Goal: Task Accomplishment & Management: Manage account settings

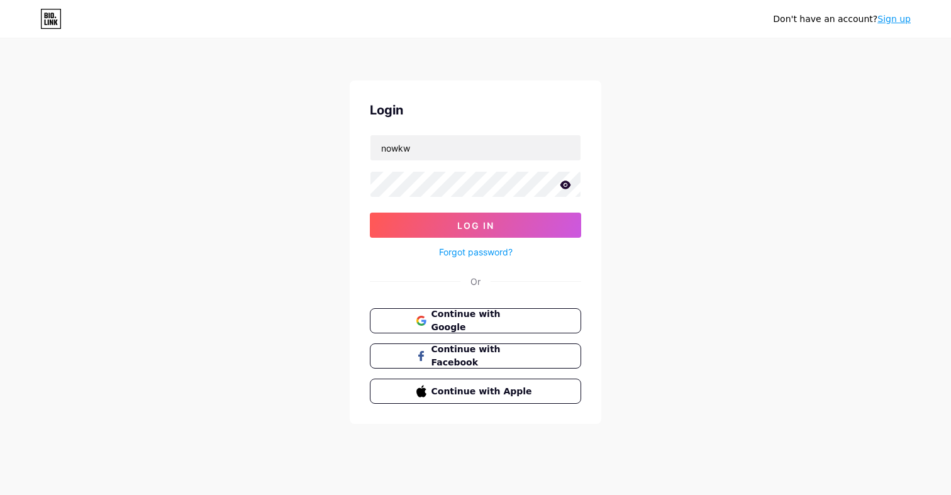
click at [370, 213] on button "Log In" at bounding box center [475, 225] width 211 height 25
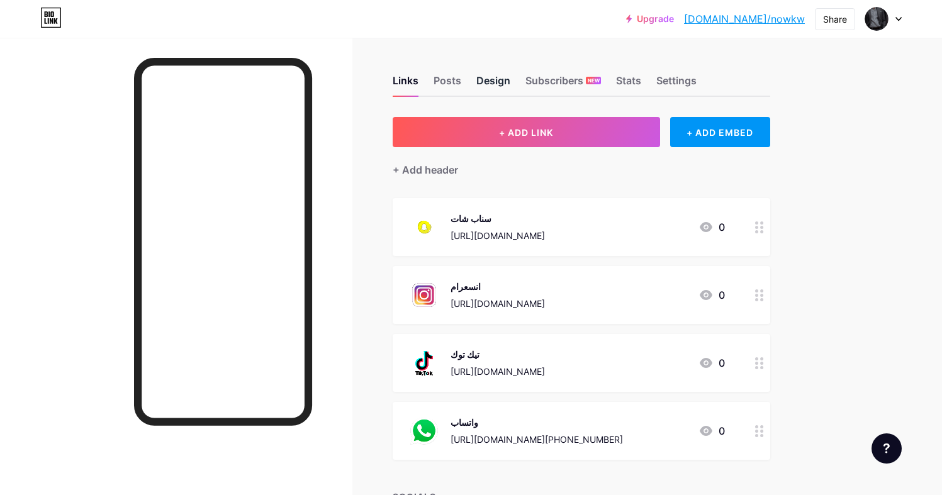
click at [491, 83] on div "Design" at bounding box center [493, 84] width 34 height 23
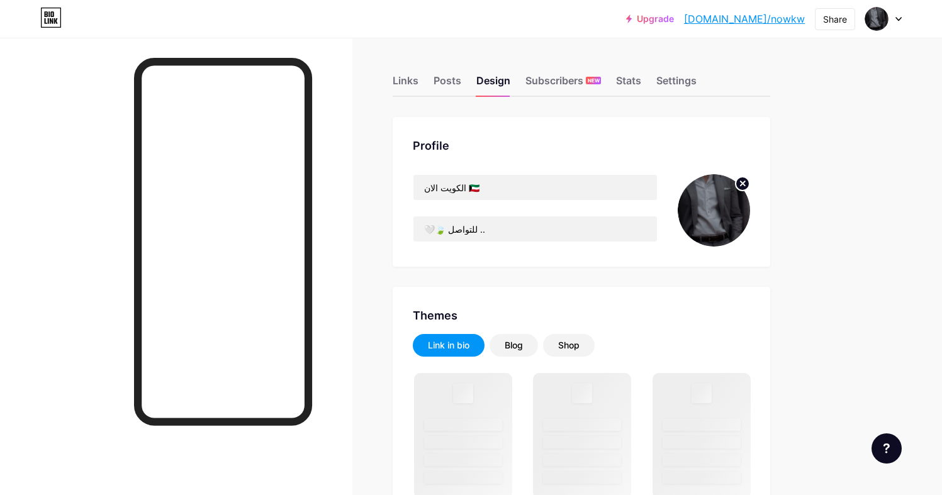
click at [737, 211] on img at bounding box center [714, 210] width 72 height 72
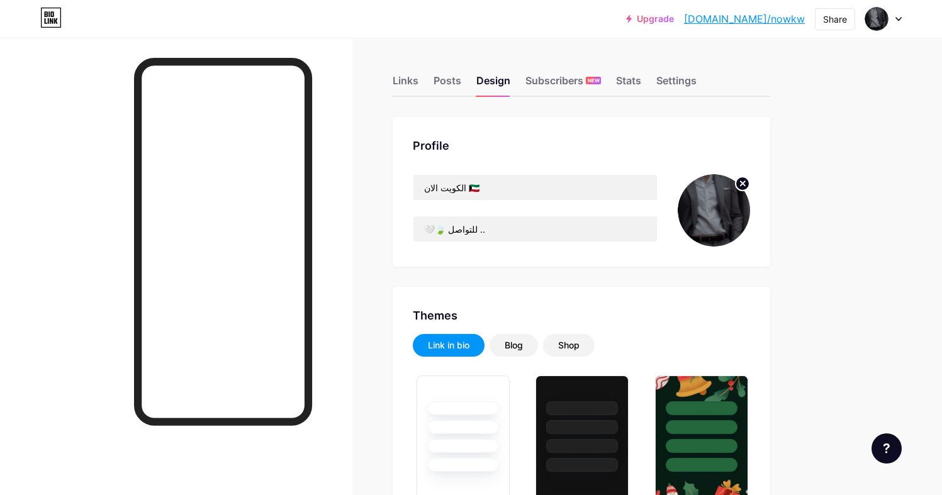
type input "#ffffff"
type input "#000000"
click at [685, 83] on div "Settings" at bounding box center [676, 84] width 40 height 23
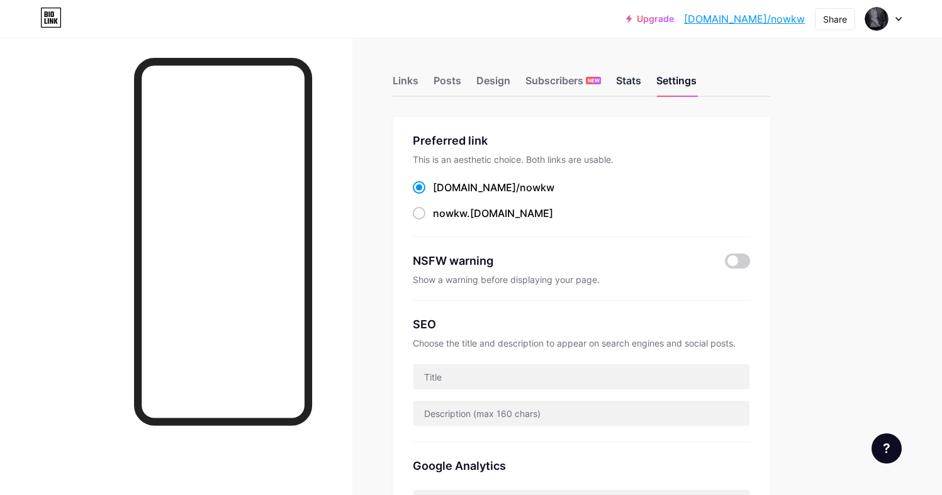
click at [639, 82] on div "Stats" at bounding box center [628, 84] width 25 height 23
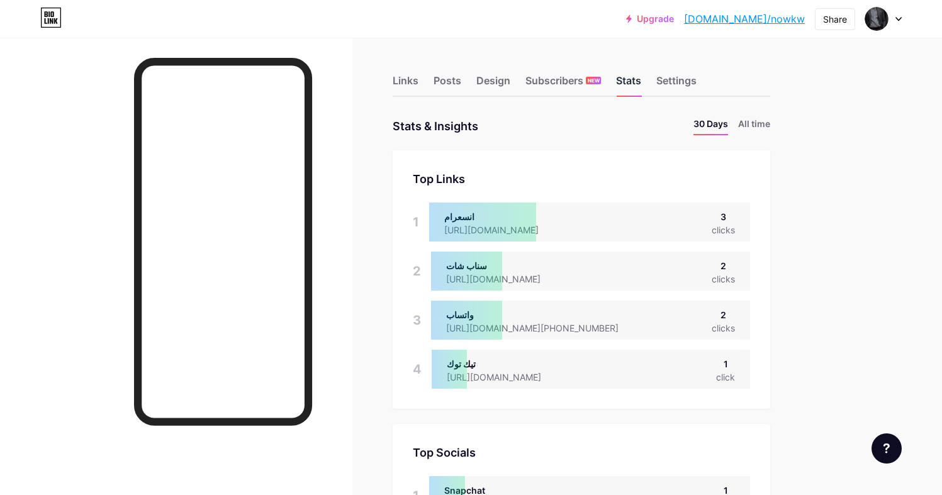
scroll to position [495, 942]
click at [691, 87] on div "Settings" at bounding box center [676, 84] width 40 height 23
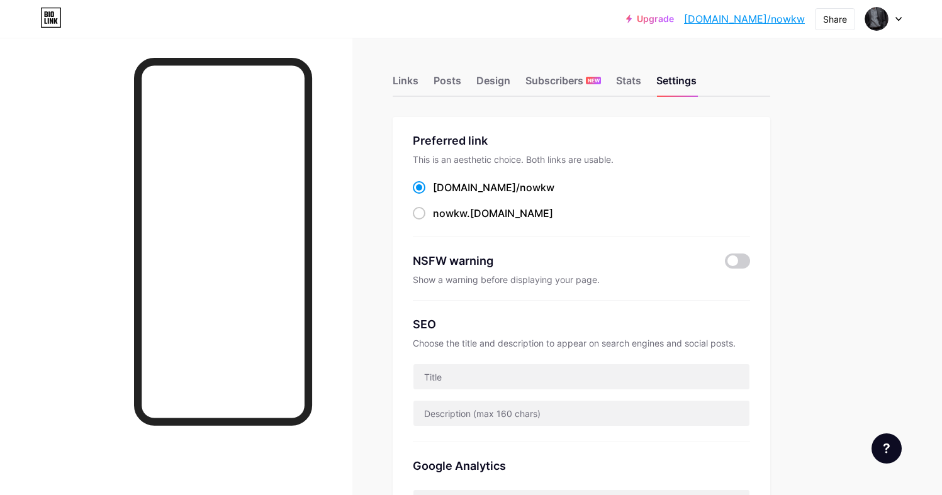
click at [481, 359] on div "SEO Choose the title and description to appear on search engines and social pos…" at bounding box center [581, 372] width 337 height 142
click at [479, 366] on input "text" at bounding box center [581, 376] width 336 height 25
type input "h"
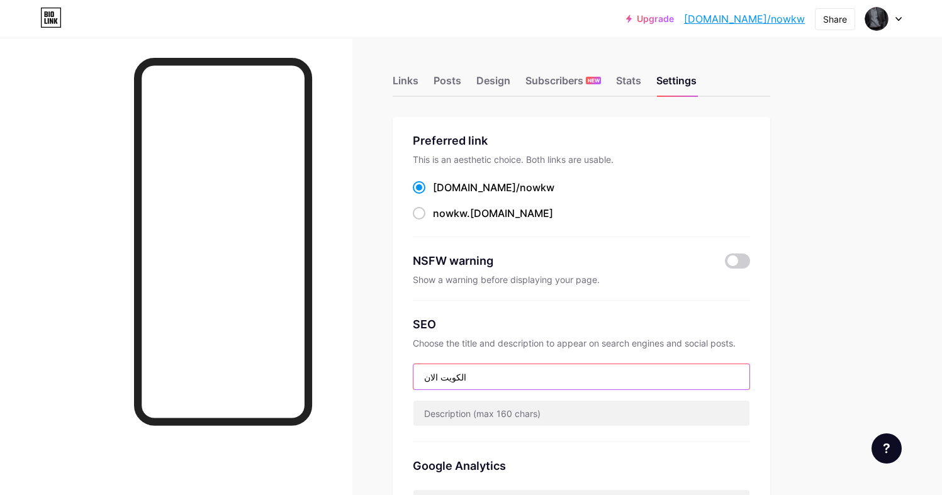
type input "الكويت الان"
click at [634, 75] on div "Stats" at bounding box center [628, 84] width 25 height 23
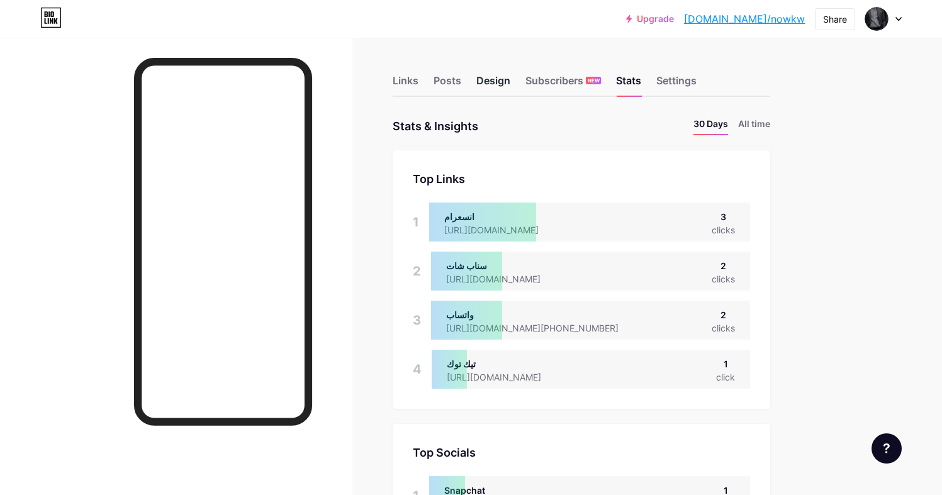
click at [503, 79] on div "Design" at bounding box center [493, 84] width 34 height 23
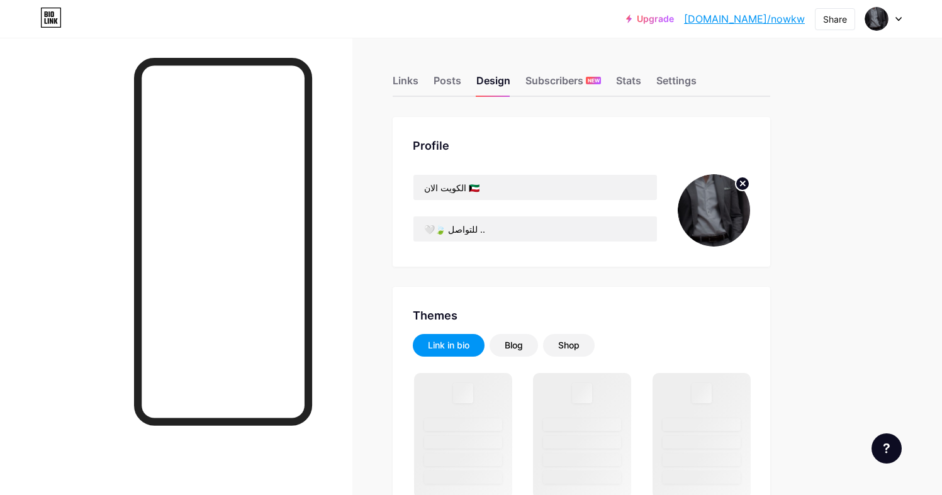
click at [743, 182] on circle at bounding box center [742, 184] width 14 height 14
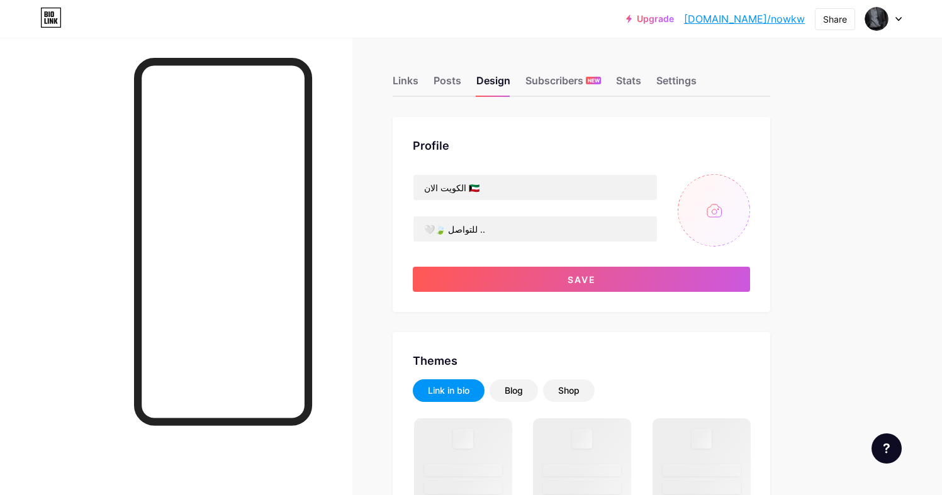
click at [732, 191] on input "file" at bounding box center [714, 210] width 72 height 72
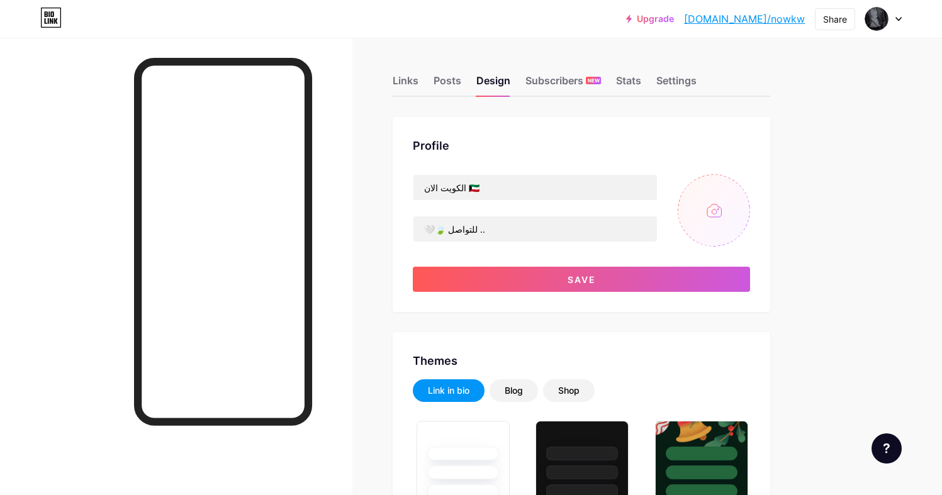
type input "#ffffff"
type input "#000000"
type input "C:\fakepath\qwesdrfghj\\.png"
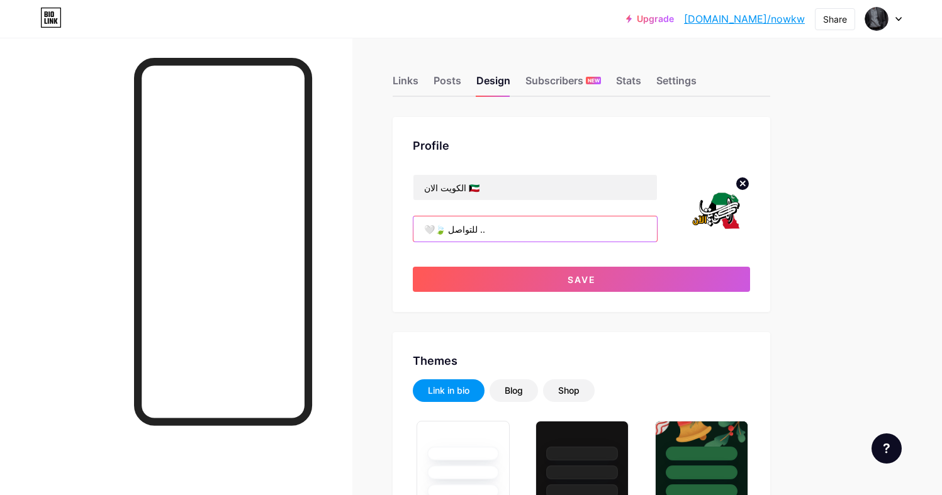
click at [489, 229] on input "🤍🍃 للتواصل .." at bounding box center [534, 228] width 243 height 25
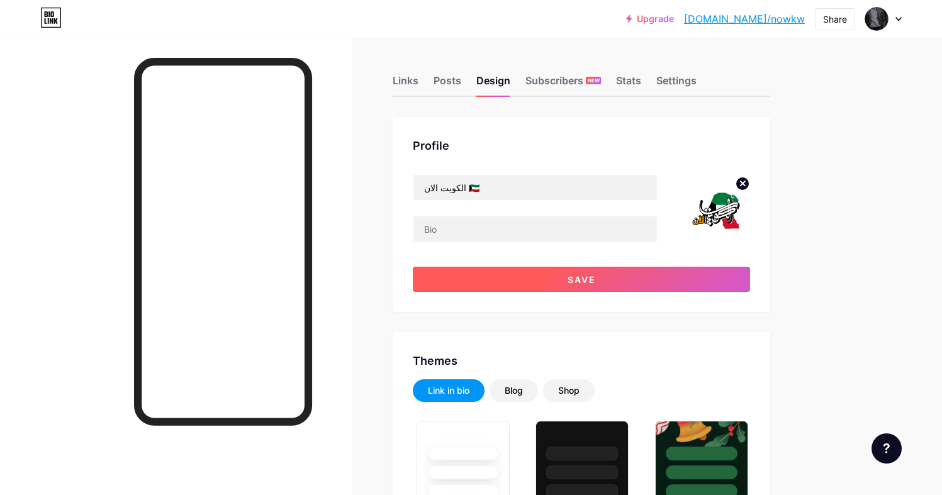
click at [528, 286] on button "Save" at bounding box center [581, 279] width 337 height 25
type input "#ffffff"
type input "#000000"
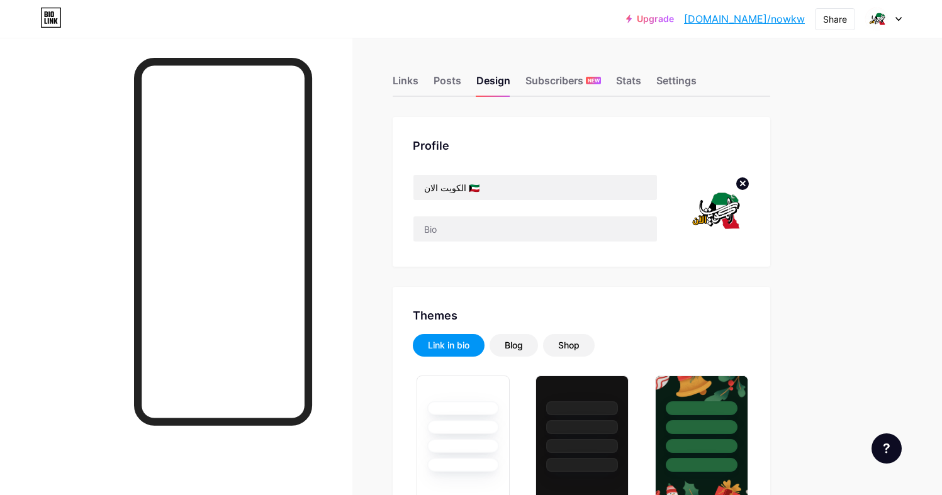
click at [419, 79] on div "Links Posts Design Subscribers NEW Stats Settings" at bounding box center [581, 75] width 377 height 44
click at [413, 81] on div "Links" at bounding box center [406, 84] width 26 height 23
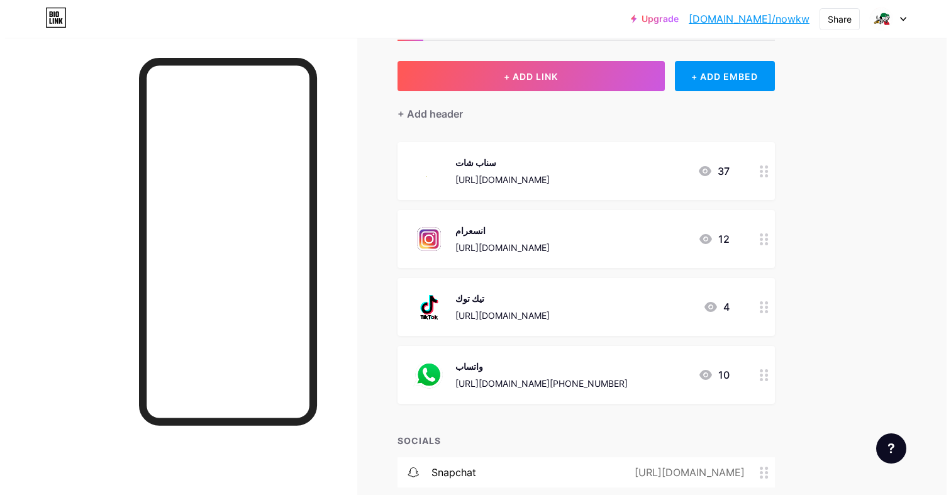
scroll to position [55, 0]
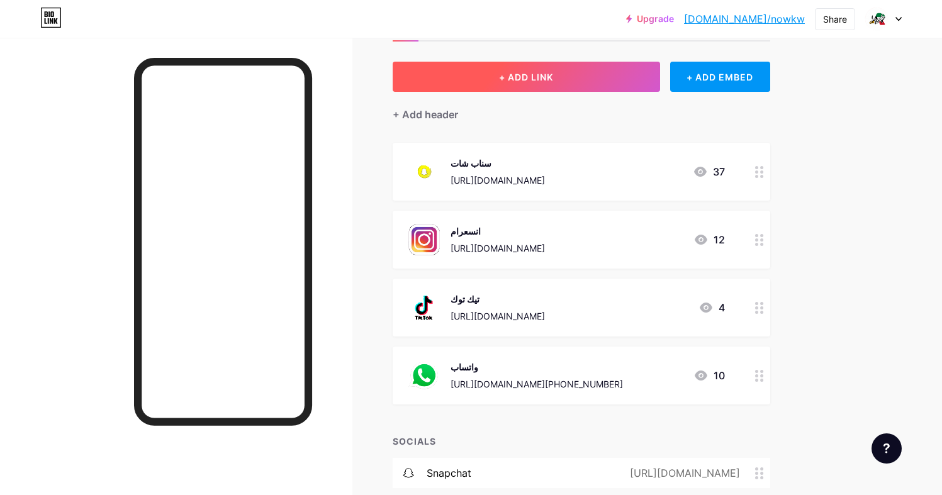
click at [562, 88] on button "+ ADD LINK" at bounding box center [526, 77] width 267 height 30
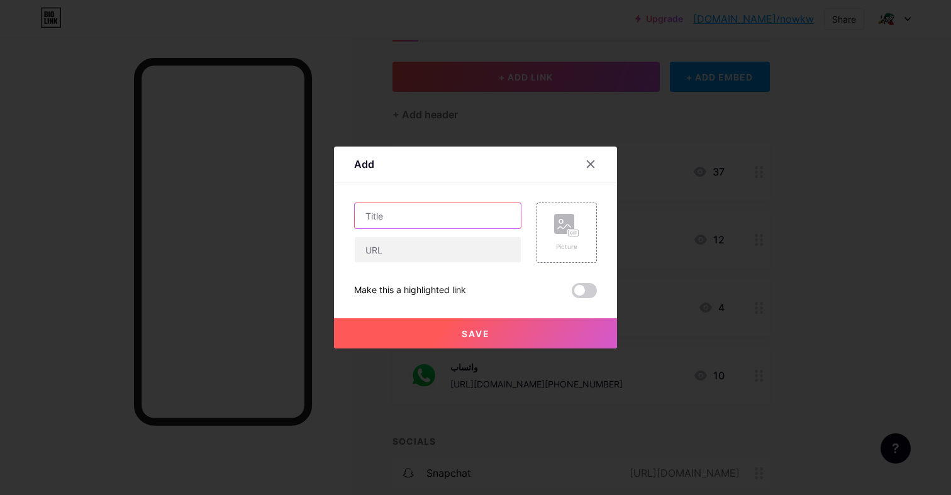
click at [404, 215] on input "text" at bounding box center [438, 215] width 166 height 25
click at [394, 257] on input "text" at bounding box center [438, 249] width 166 height 25
paste input "[URL][DOMAIN_NAME]"
type input "[URL][DOMAIN_NAME]"
click at [396, 224] on input "text" at bounding box center [438, 215] width 166 height 25
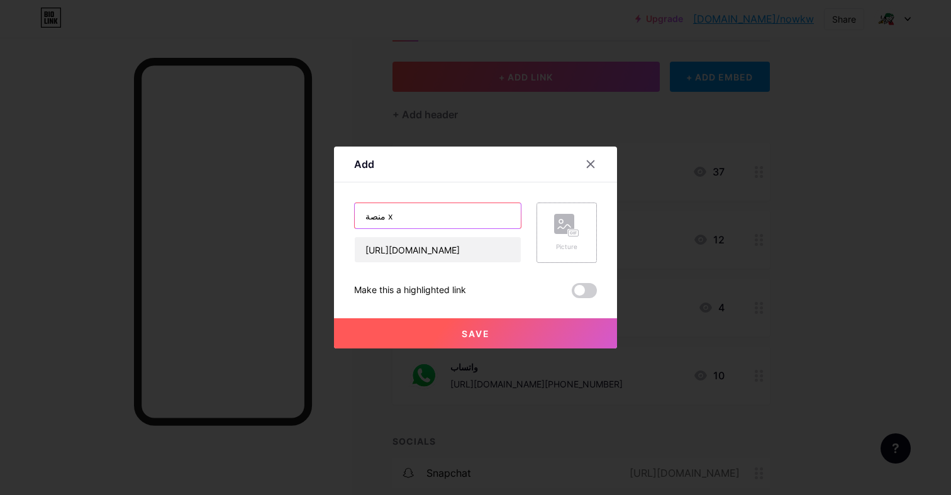
type input "منصة x"
click at [560, 228] on icon at bounding box center [564, 227] width 13 height 4
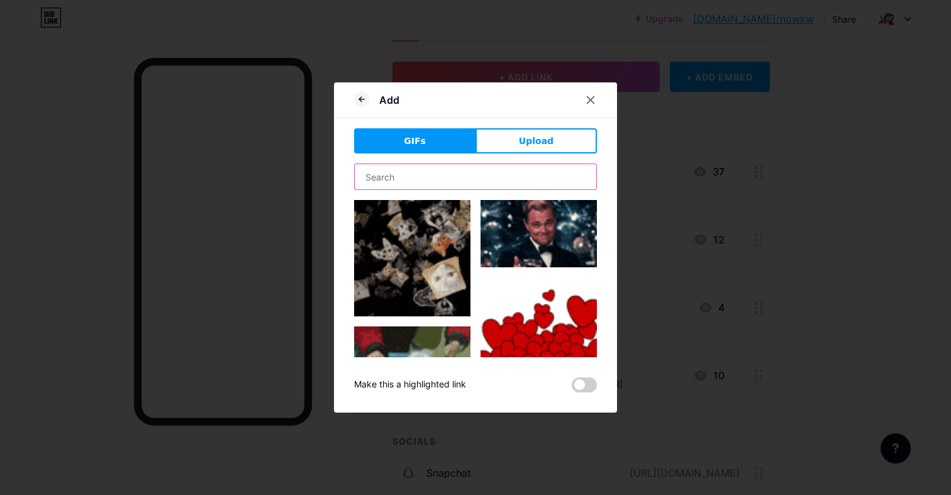
click at [461, 173] on input "text" at bounding box center [476, 176] width 242 height 25
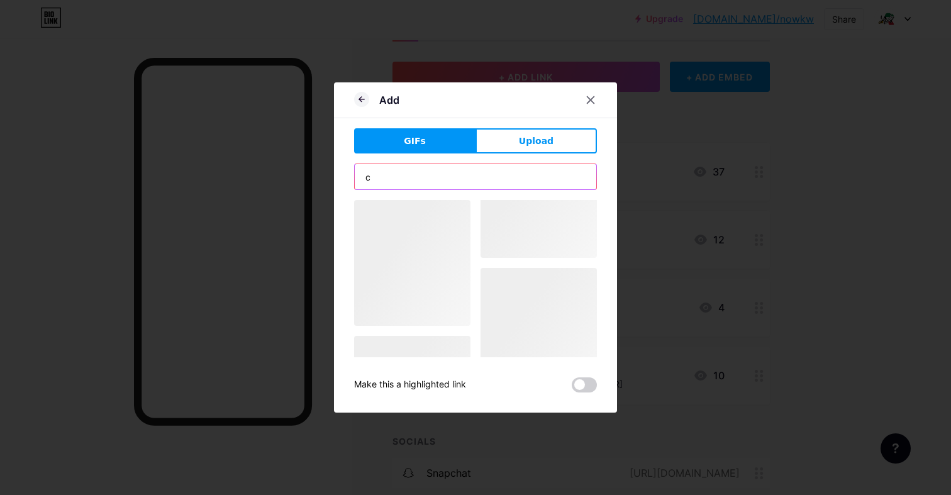
click at [461, 173] on input "c" at bounding box center [476, 176] width 242 height 25
click at [461, 173] on input "v" at bounding box center [476, 176] width 242 height 25
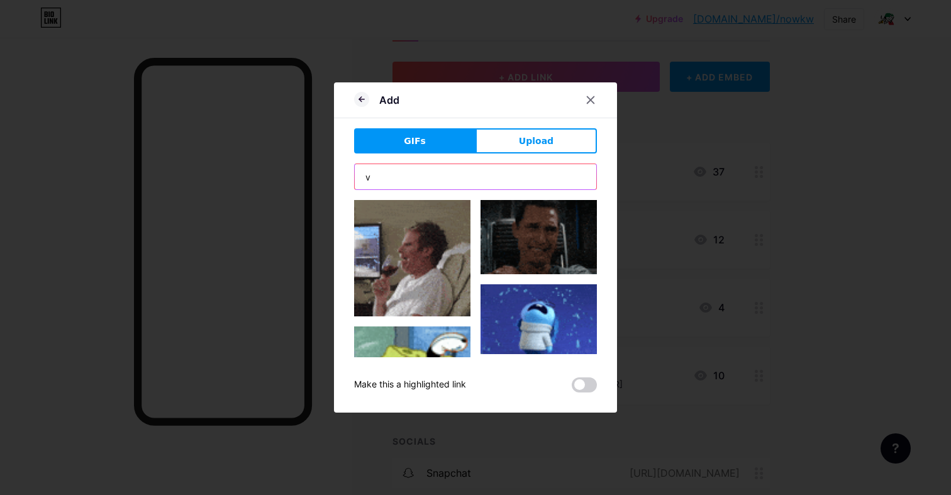
click at [461, 173] on input "v" at bounding box center [476, 176] width 242 height 25
click at [461, 173] on input "x" at bounding box center [476, 176] width 242 height 25
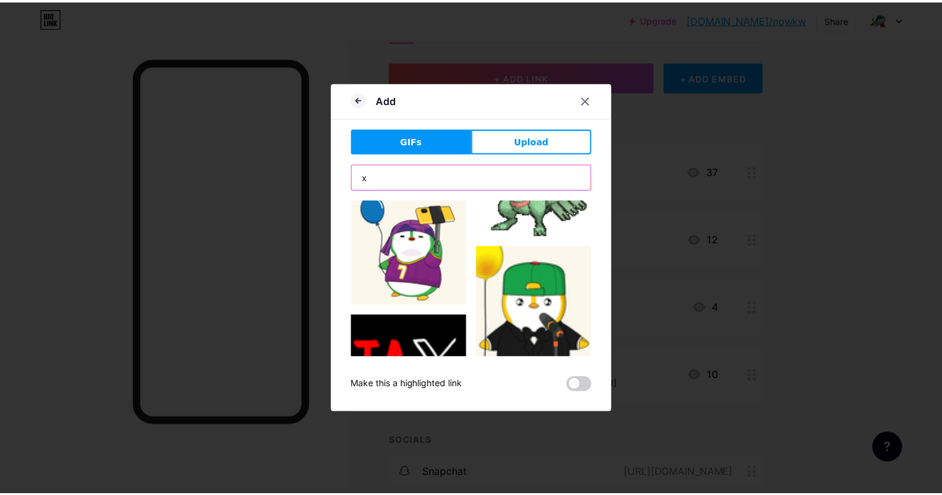
scroll to position [6719, 0]
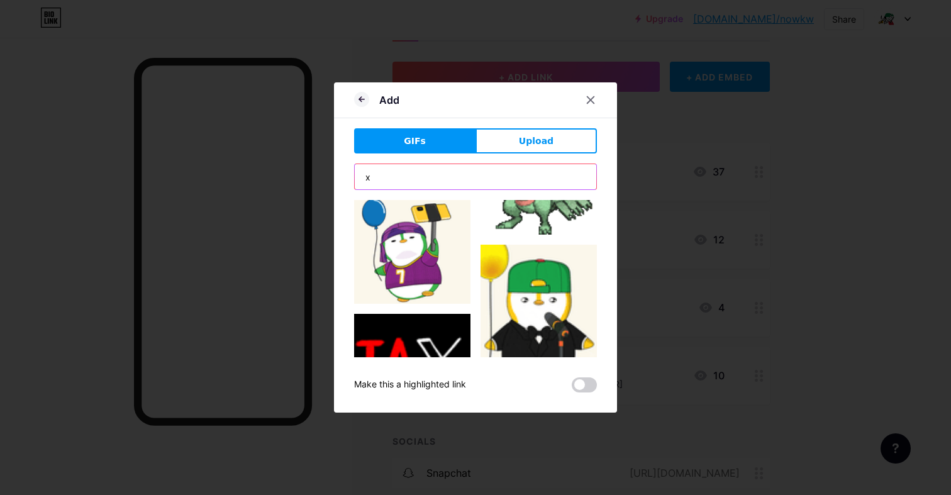
type input "x"
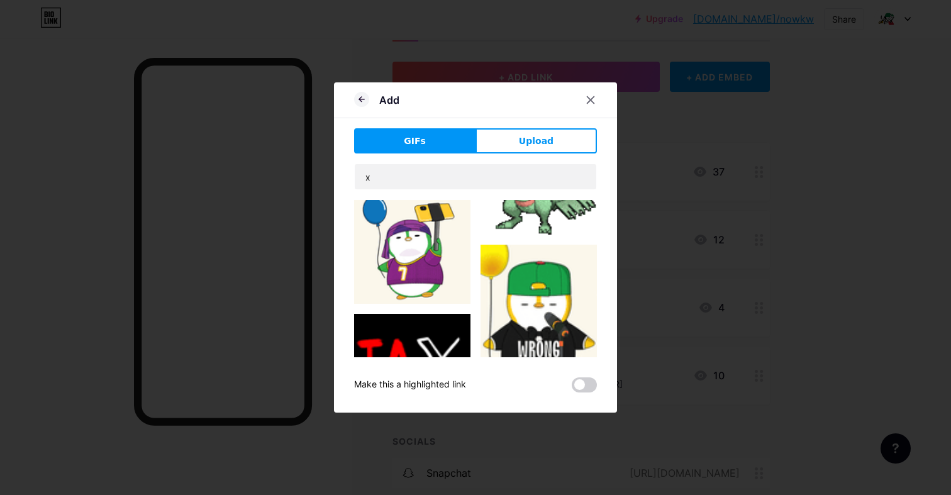
click at [425, 440] on img at bounding box center [412, 498] width 116 height 116
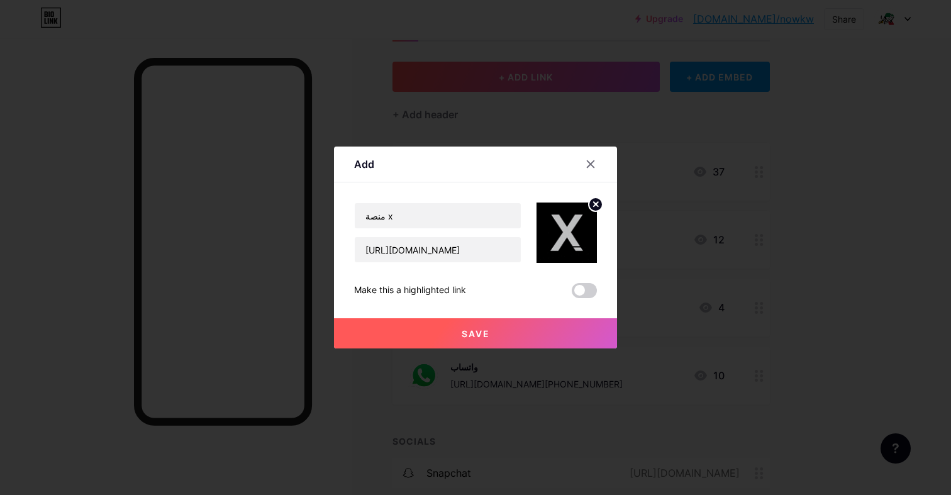
click at [584, 249] on img at bounding box center [567, 233] width 60 height 60
click at [441, 329] on button "Save" at bounding box center [475, 333] width 283 height 30
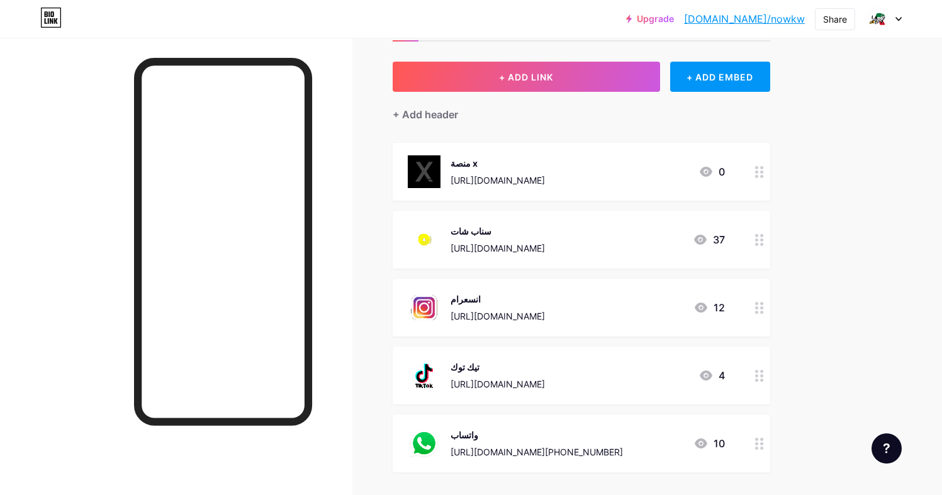
drag, startPoint x: 467, startPoint y: 187, endPoint x: 676, endPoint y: 183, distance: 209.6
click at [676, 183] on div "منصة x [URL][DOMAIN_NAME] 0" at bounding box center [581, 172] width 377 height 58
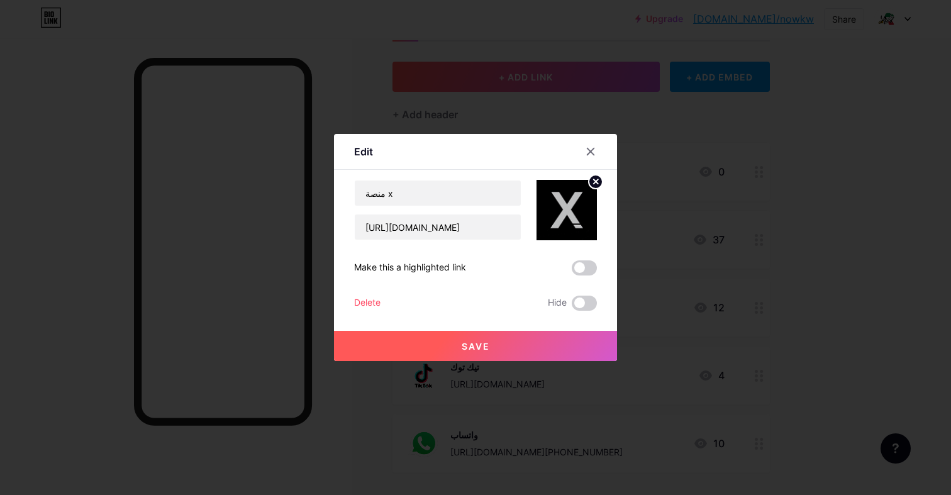
click at [596, 153] on div at bounding box center [590, 151] width 23 height 23
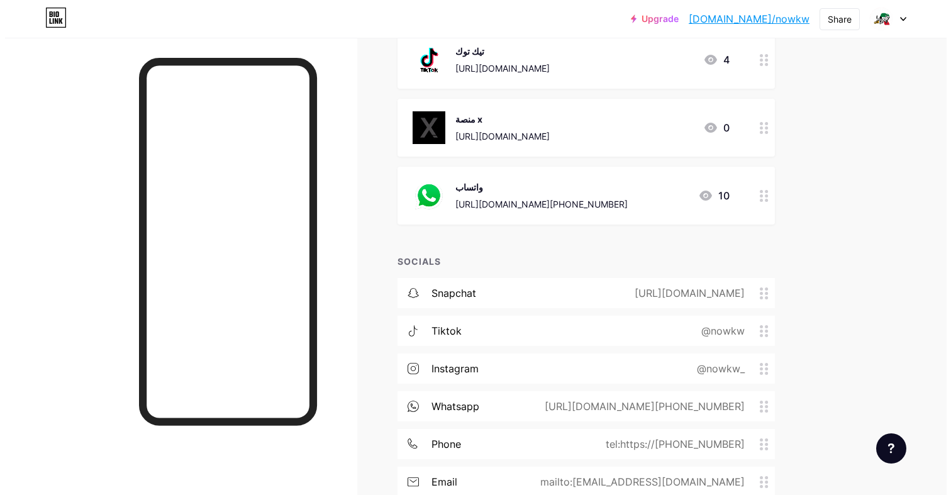
scroll to position [405, 0]
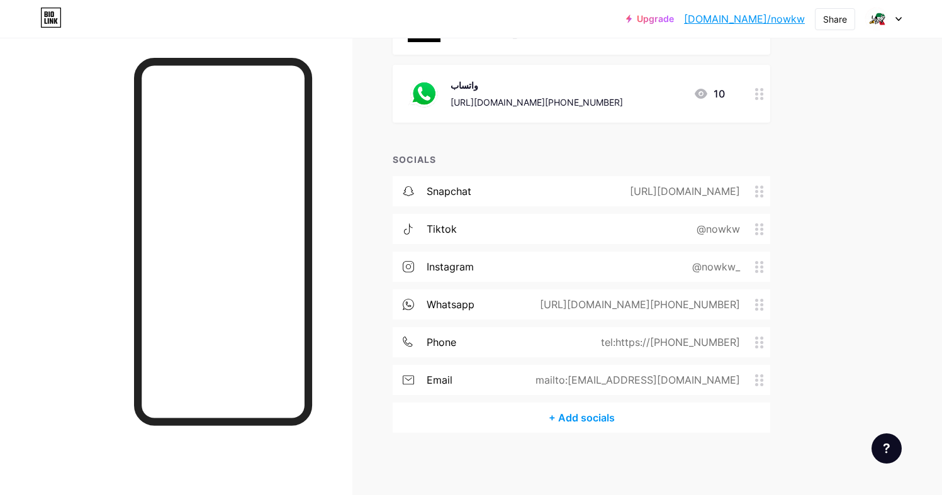
click at [569, 418] on div "+ Add socials" at bounding box center [581, 418] width 377 height 30
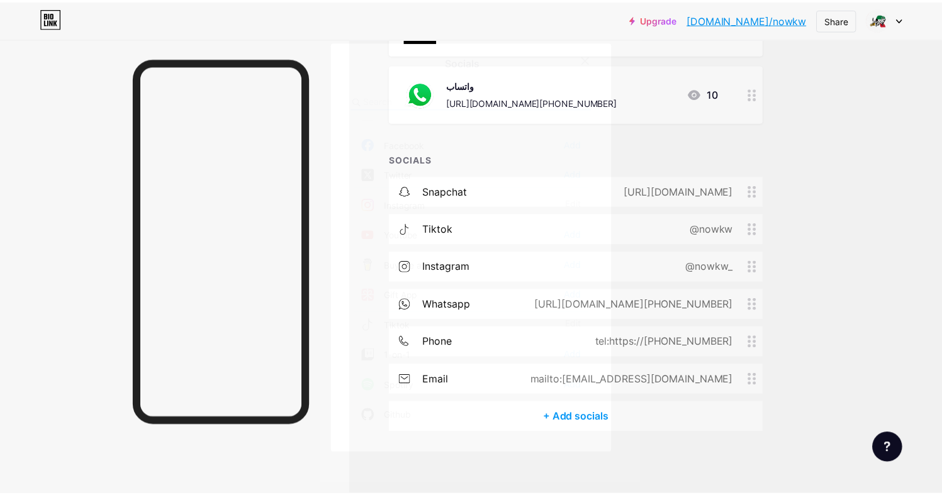
scroll to position [0, 0]
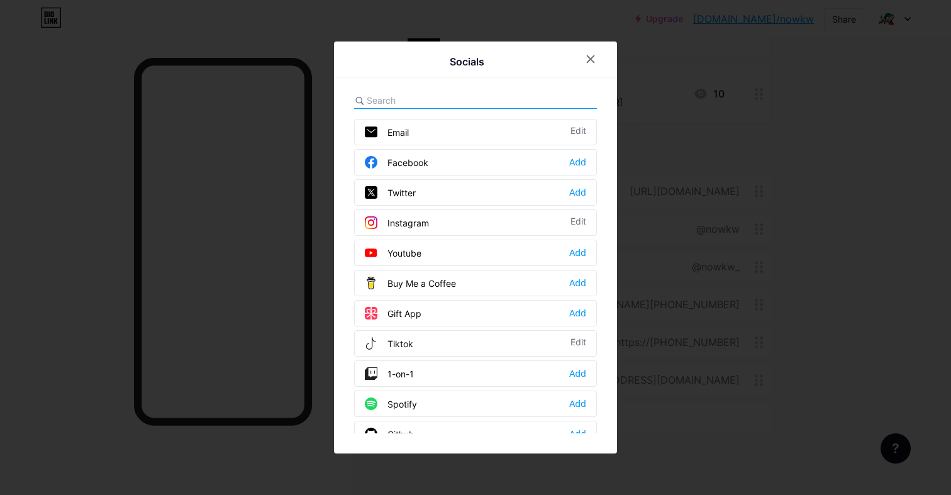
click at [416, 191] on div "Twitter Add" at bounding box center [475, 192] width 243 height 26
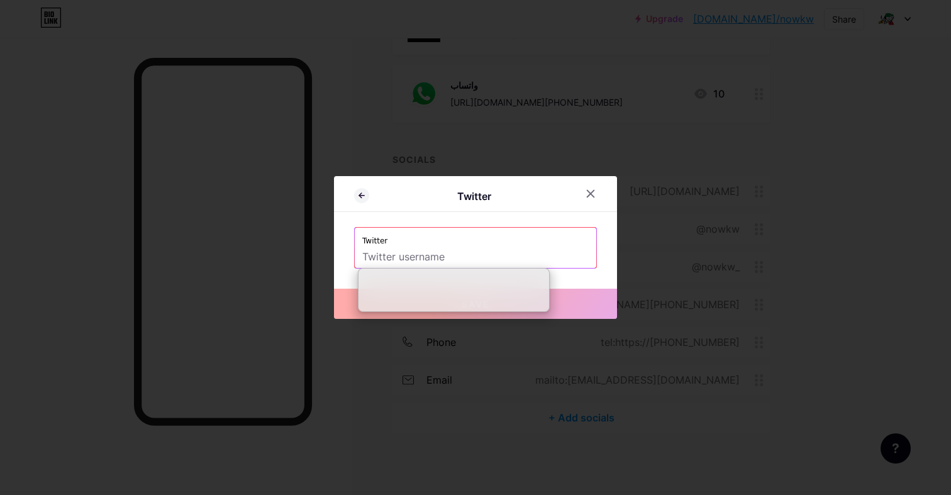
click at [422, 250] on input "text" at bounding box center [475, 257] width 226 height 21
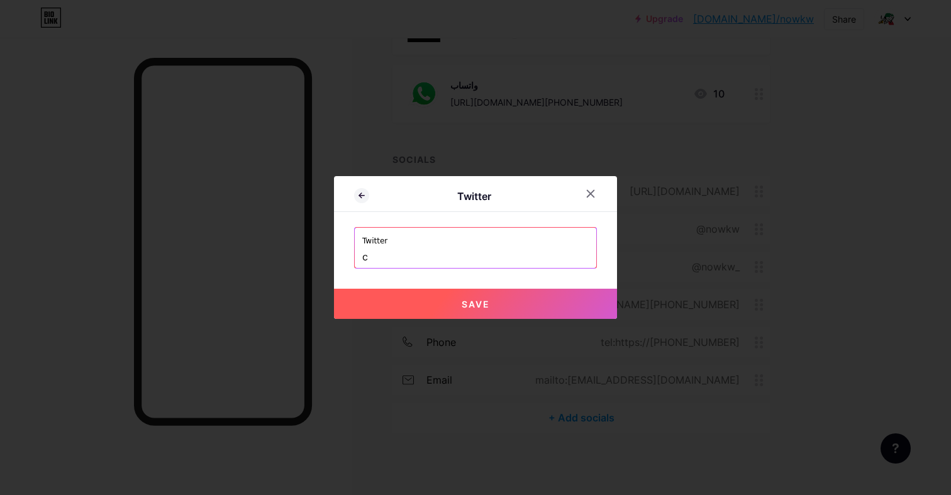
click at [422, 250] on input "c" at bounding box center [475, 257] width 226 height 21
paste input "[URL][DOMAIN_NAME]"
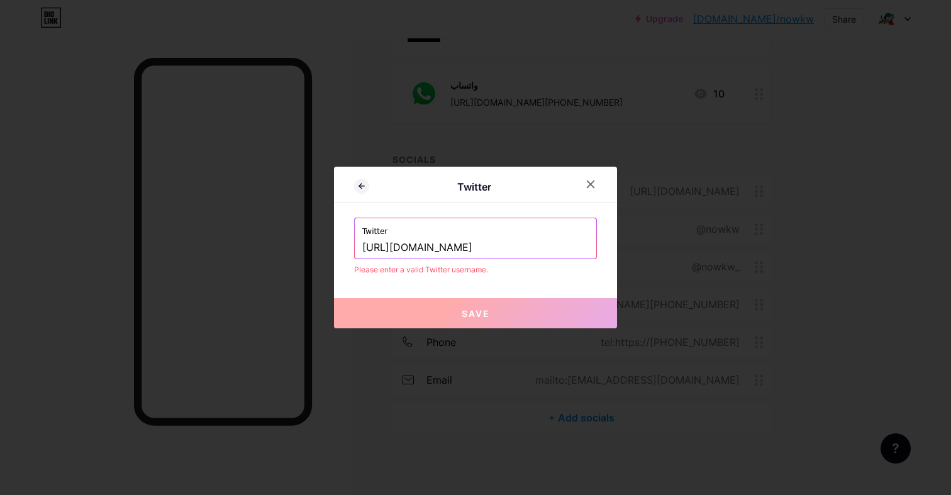
drag, startPoint x: 425, startPoint y: 250, endPoint x: 302, endPoint y: 231, distance: 124.1
click at [302, 231] on div "Twitter Twitter [URL][DOMAIN_NAME] Please enter a valid Twitter username. Save" at bounding box center [475, 247] width 951 height 495
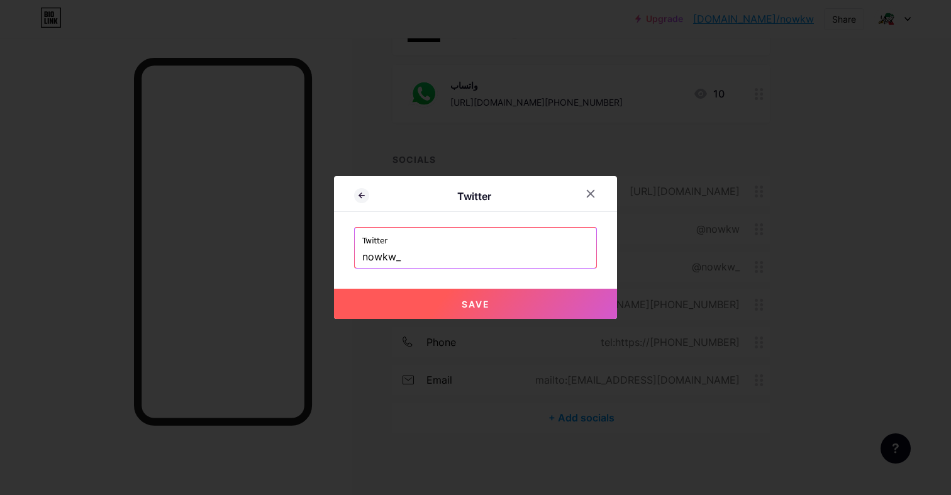
click at [565, 301] on button "Save" at bounding box center [475, 304] width 283 height 30
type input "[URL][DOMAIN_NAME]"
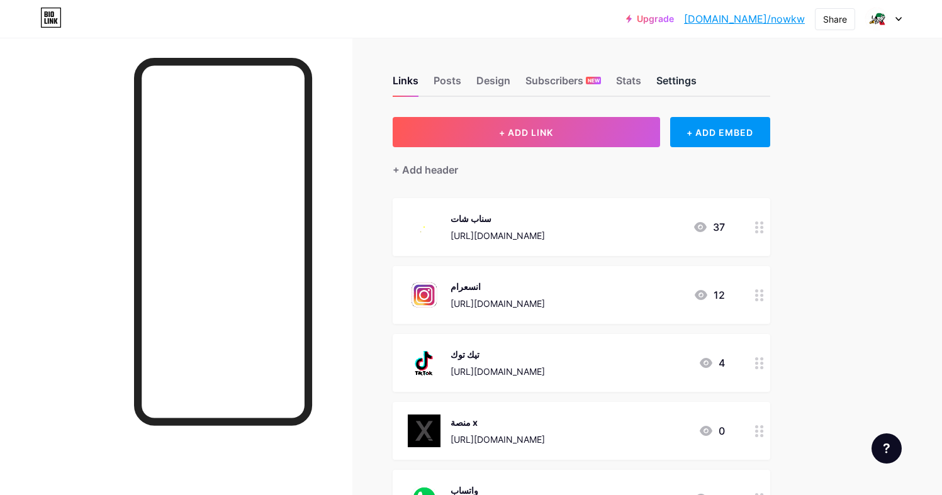
click at [676, 92] on div "Settings" at bounding box center [676, 84] width 40 height 23
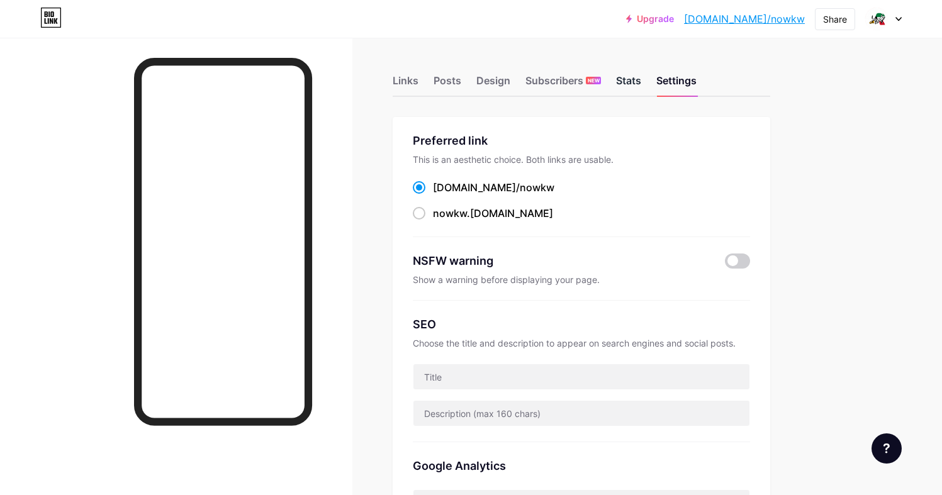
click at [617, 79] on div "Stats" at bounding box center [628, 84] width 25 height 23
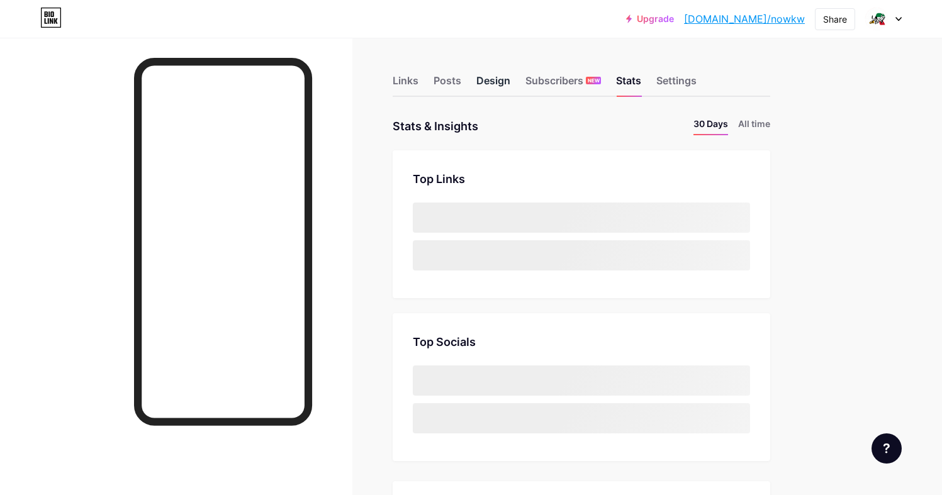
click at [486, 79] on div "Design" at bounding box center [493, 84] width 34 height 23
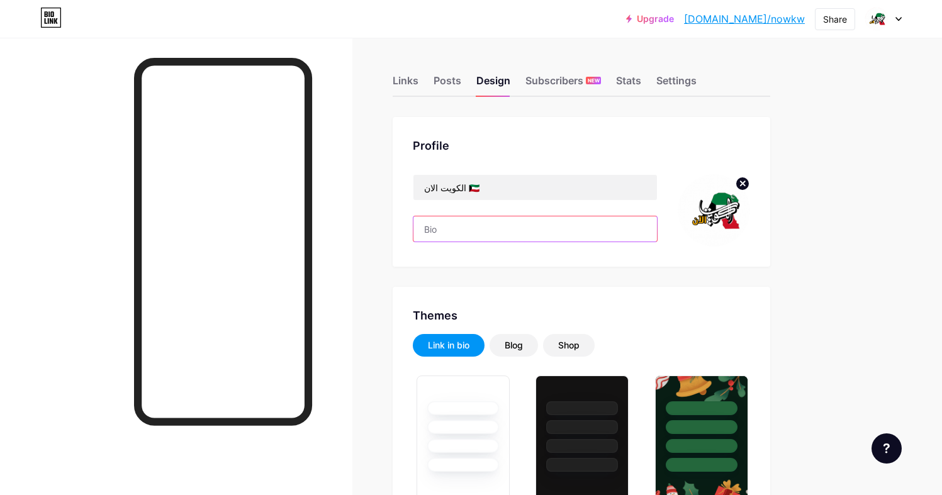
click at [473, 230] on input "text" at bounding box center [534, 228] width 243 height 25
paste input "[URL][DOMAIN_NAME]"
type input "[URL][DOMAIN_NAME]"
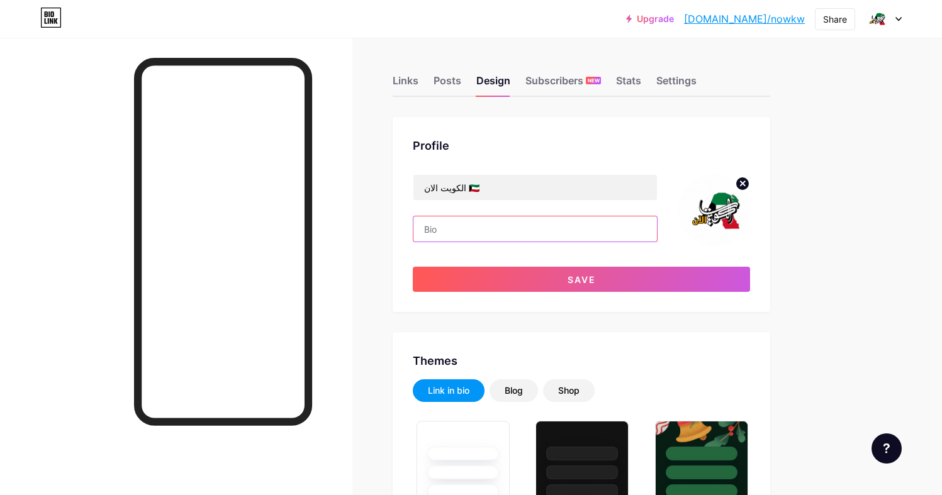
paste input "خدمة إخبارية كويتية 🇰🇼 توصلك أهم الأخبار بثانية وحدة!"
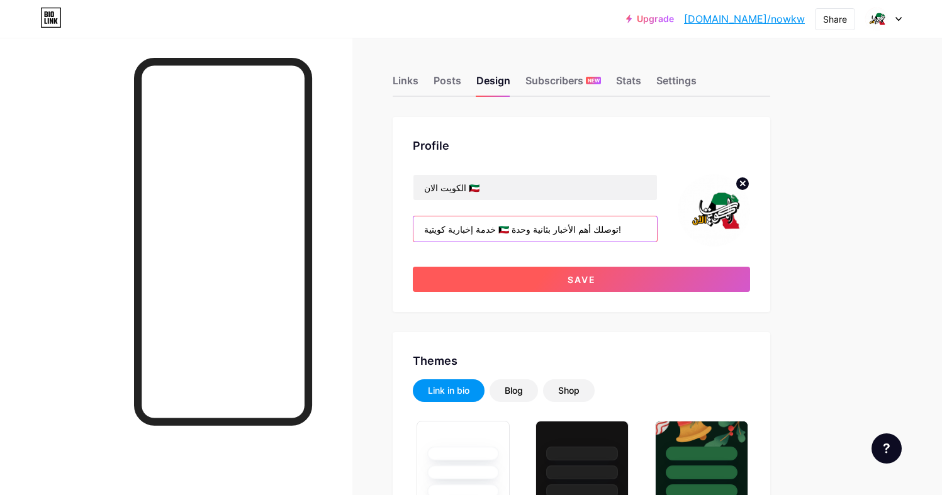
type input "خدمة إخبارية كويتية 🇰🇼 توصلك أهم الأخبار بثانية وحدة!"
click at [557, 273] on button "Save" at bounding box center [581, 279] width 337 height 25
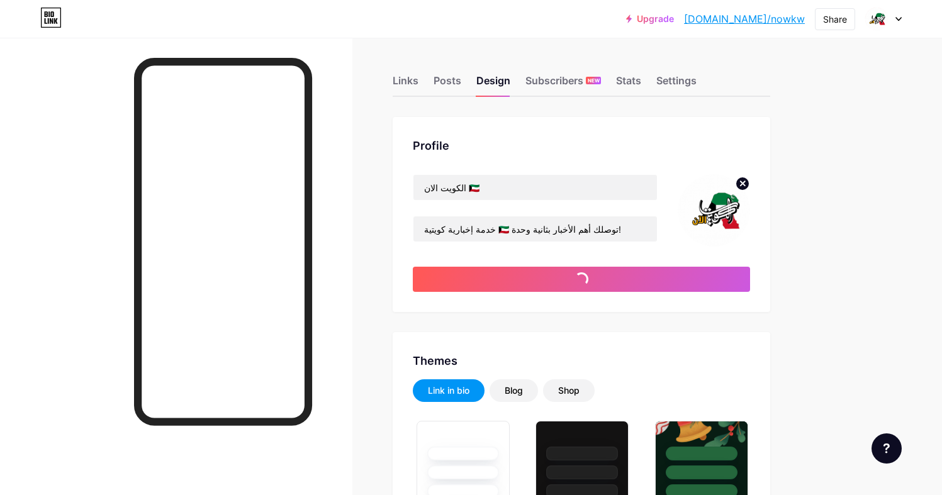
type input "#ffffff"
type input "#000000"
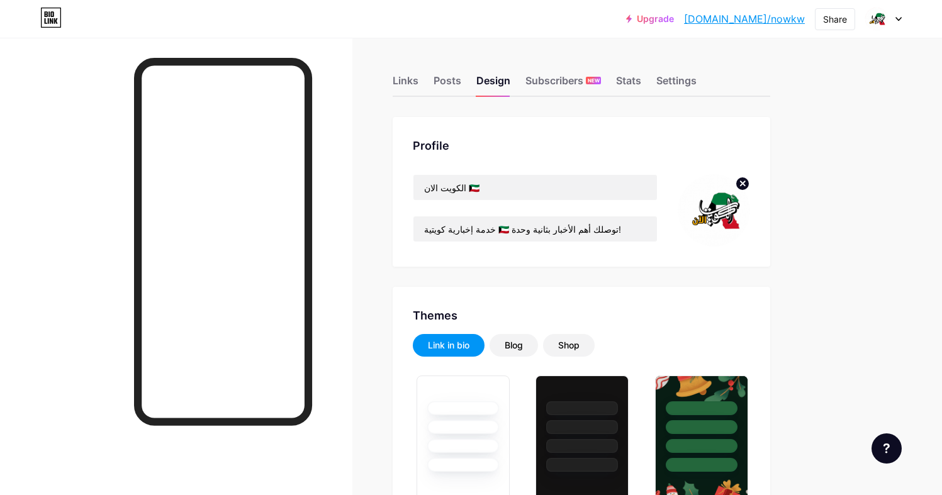
click at [783, 25] on link "[DOMAIN_NAME]/nowkw" at bounding box center [744, 18] width 121 height 15
